Goal: Book appointment/travel/reservation

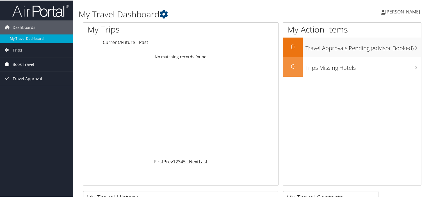
click at [33, 63] on span "Book Travel" at bounding box center [24, 64] width 22 height 14
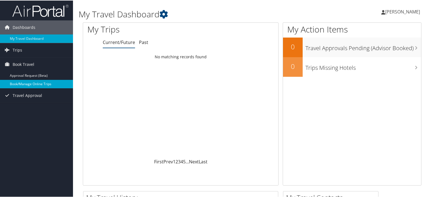
click at [53, 82] on link "Book/Manage Online Trips" at bounding box center [36, 83] width 73 height 8
click at [35, 81] on link "Book/Manage Online Trips" at bounding box center [36, 83] width 73 height 8
